Goal: Answer question/provide support: Share knowledge or assist other users

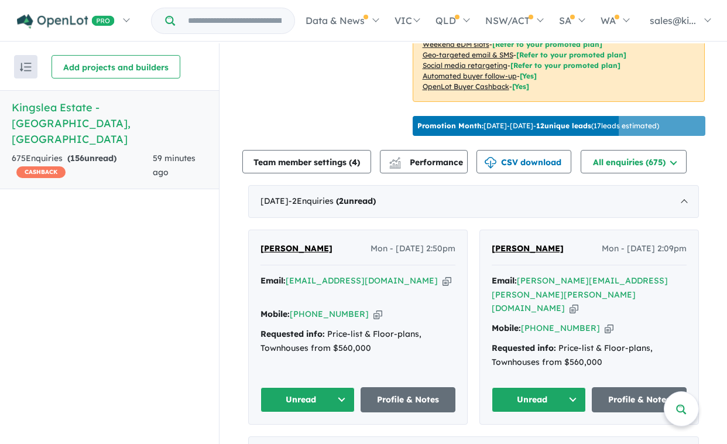
scroll to position [355, 0]
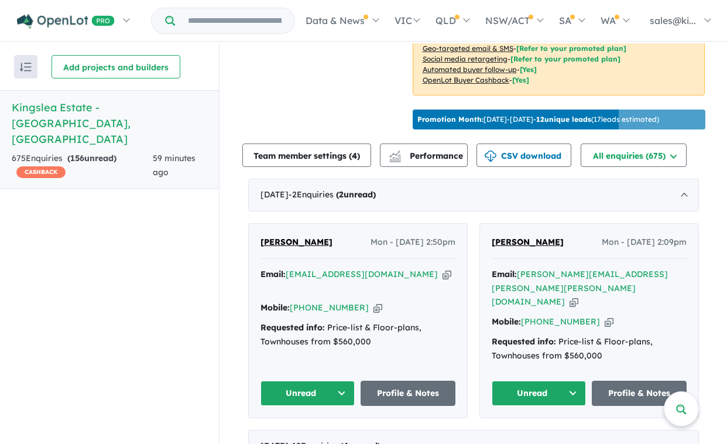
click at [570, 381] on button "Unread" at bounding box center [539, 393] width 95 height 25
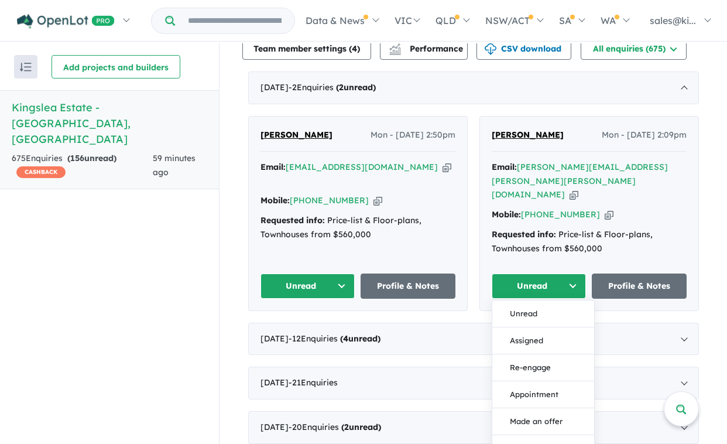
scroll to position [473, 0]
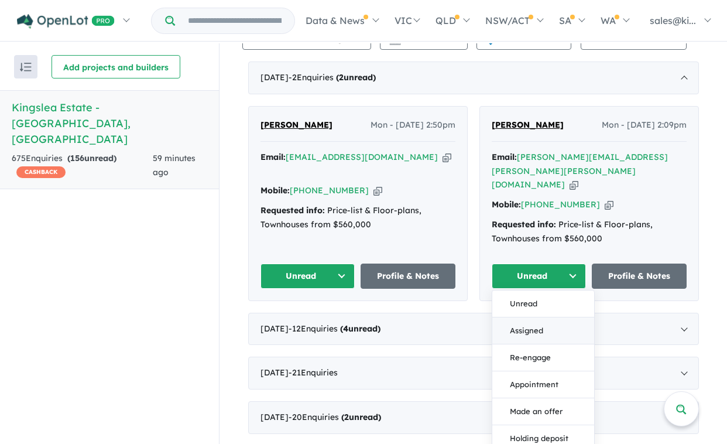
click at [552, 317] on button "Assigned" at bounding box center [543, 330] width 102 height 27
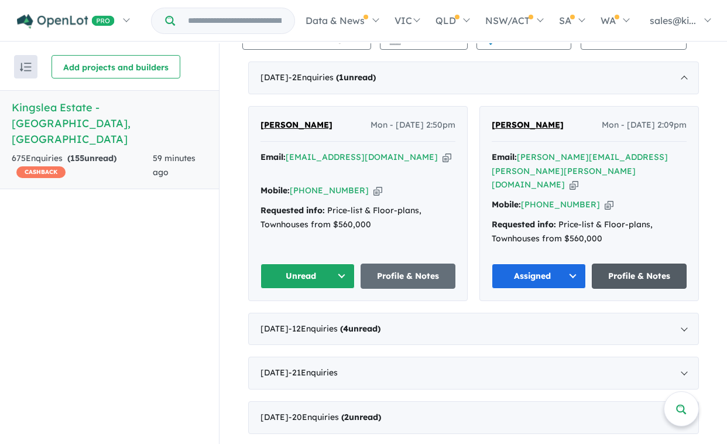
click at [652, 263] on link "Profile & Notes" at bounding box center [639, 275] width 95 height 25
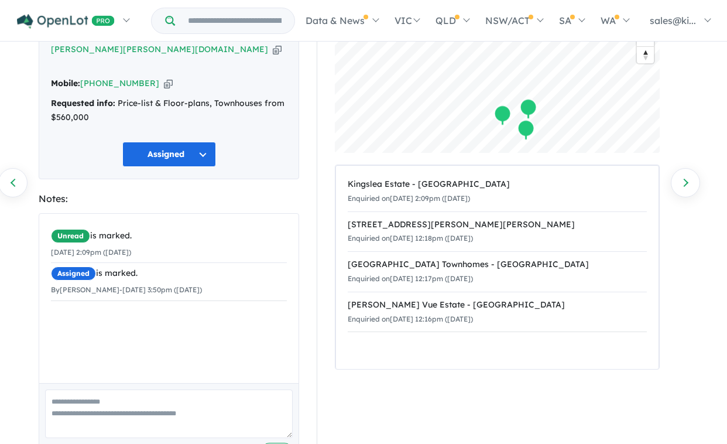
scroll to position [114, 0]
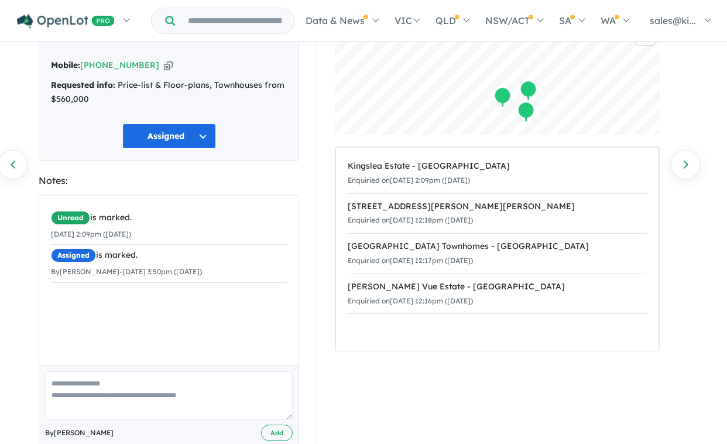
click at [118, 371] on textarea at bounding box center [169, 395] width 248 height 49
type textarea "**********"
click at [278, 425] on button "Add" at bounding box center [277, 433] width 32 height 17
